Goal: Navigation & Orientation: Go to known website

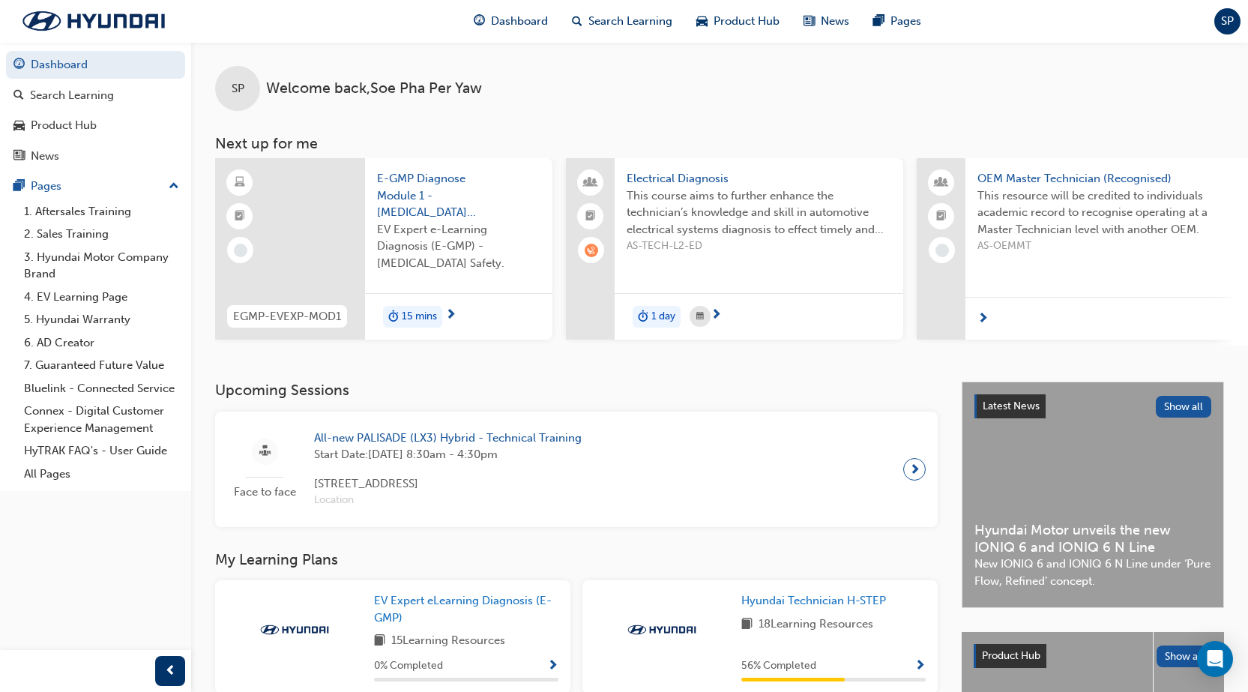
click at [1229, 15] on span "SP" at bounding box center [1227, 21] width 13 height 17
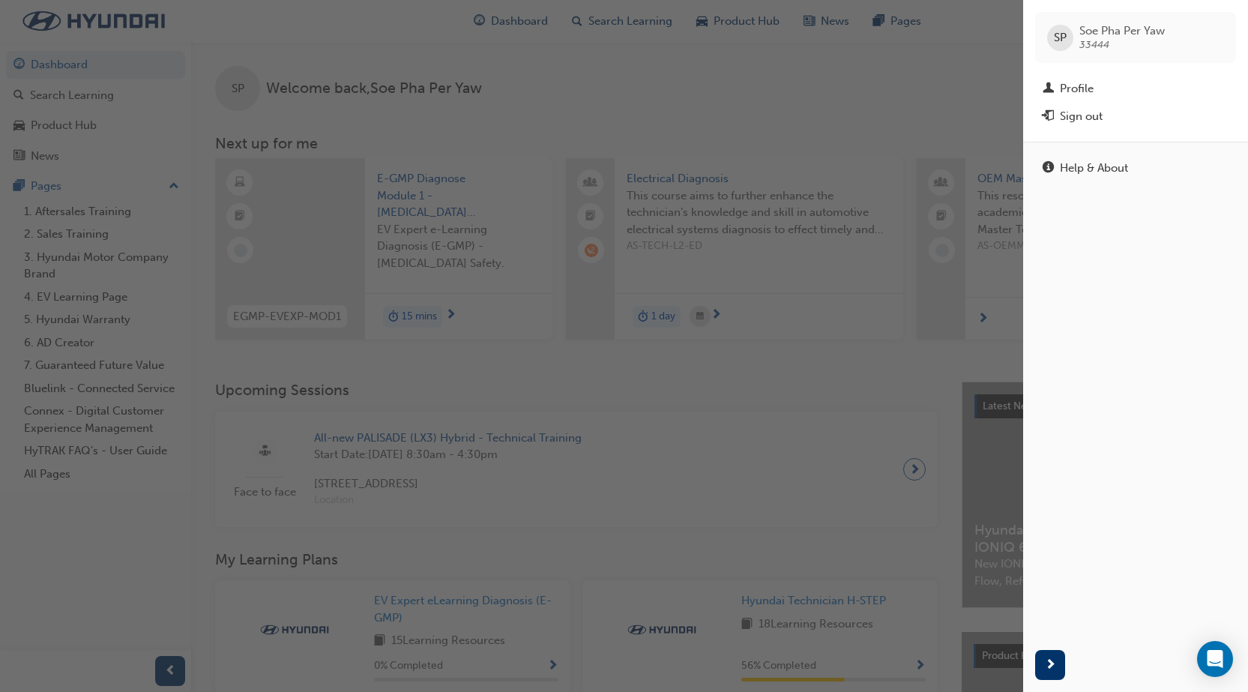
click at [1089, 124] on div "Sign out" at bounding box center [1081, 116] width 43 height 17
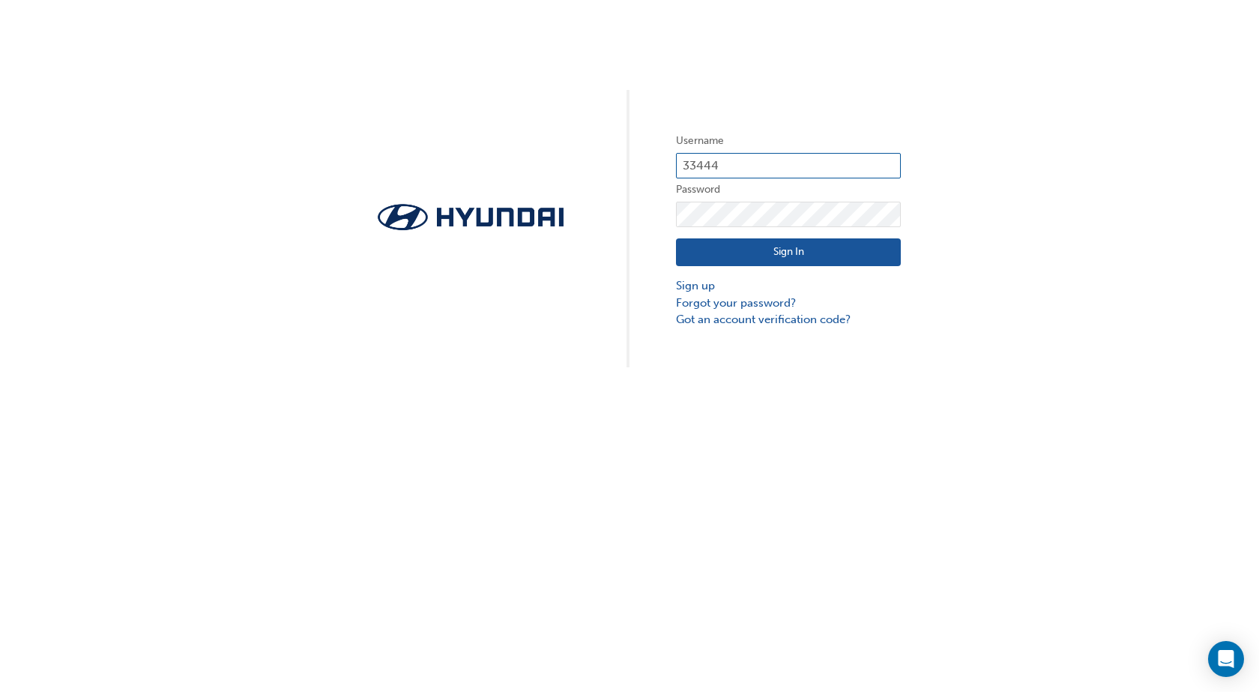
click at [743, 156] on input "33444" at bounding box center [788, 165] width 225 height 25
type input "23227"
click at [758, 259] on button "Sign In" at bounding box center [788, 252] width 225 height 28
